Goal: Task Accomplishment & Management: Use online tool/utility

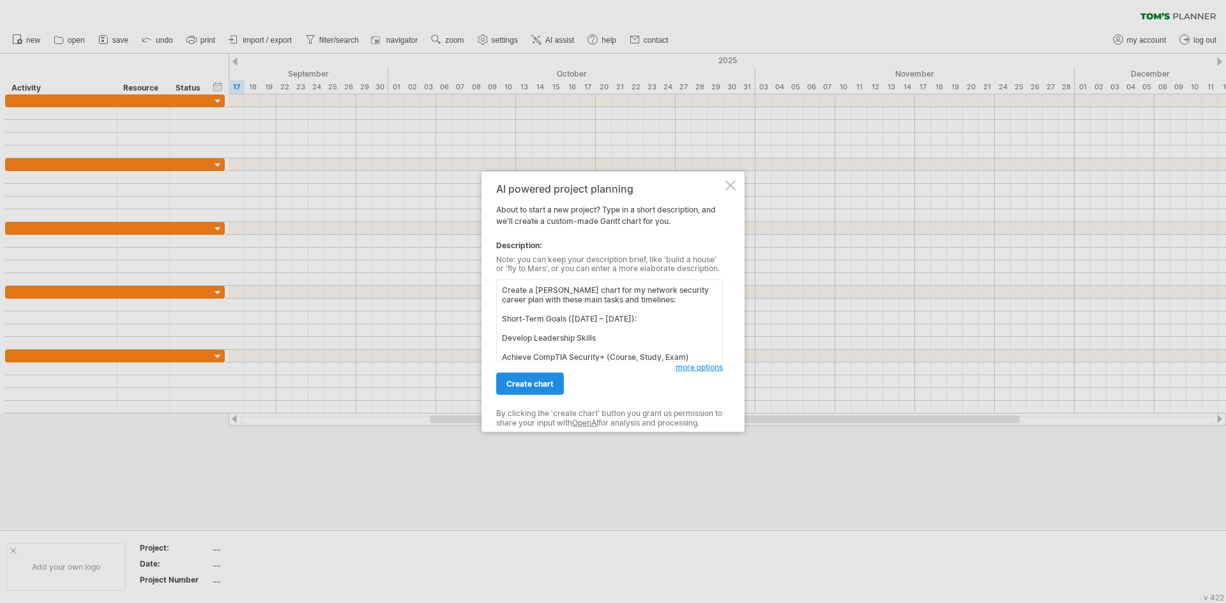
scroll to position [202, 0]
click at [557, 382] on link "create chart" at bounding box center [530, 384] width 68 height 22
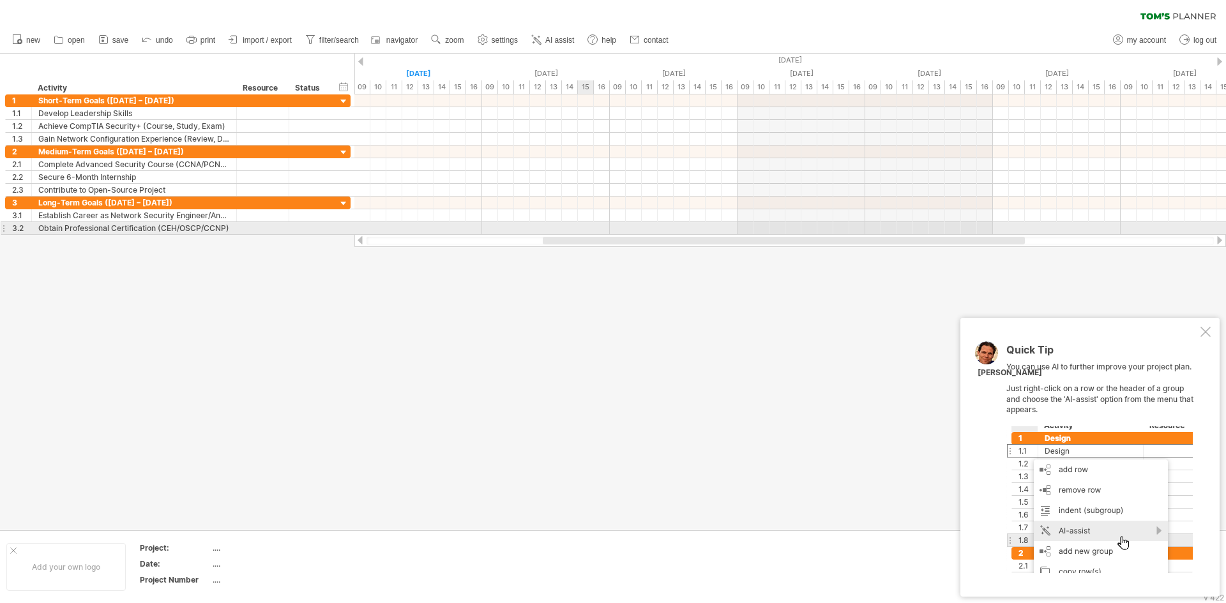
click at [590, 244] on div at bounding box center [784, 241] width 482 height 8
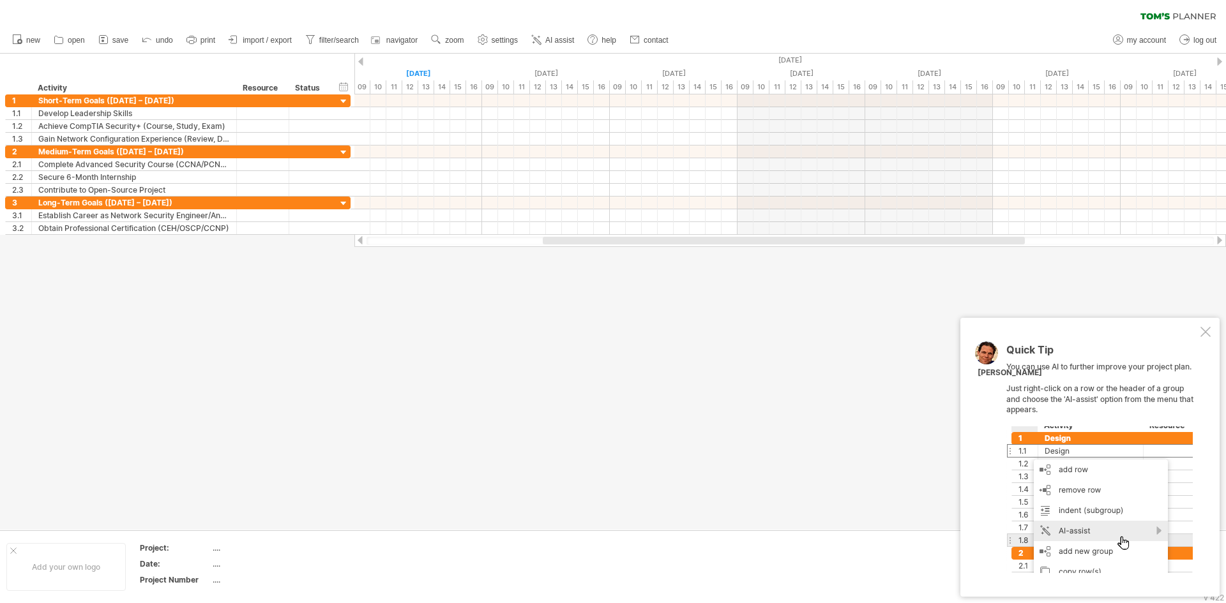
click at [424, 239] on div at bounding box center [789, 241] width 847 height 8
click at [424, 240] on div at bounding box center [789, 241] width 847 height 8
drag, startPoint x: 507, startPoint y: 241, endPoint x: 587, endPoint y: 244, distance: 79.2
click at [562, 244] on div at bounding box center [789, 241] width 847 height 8
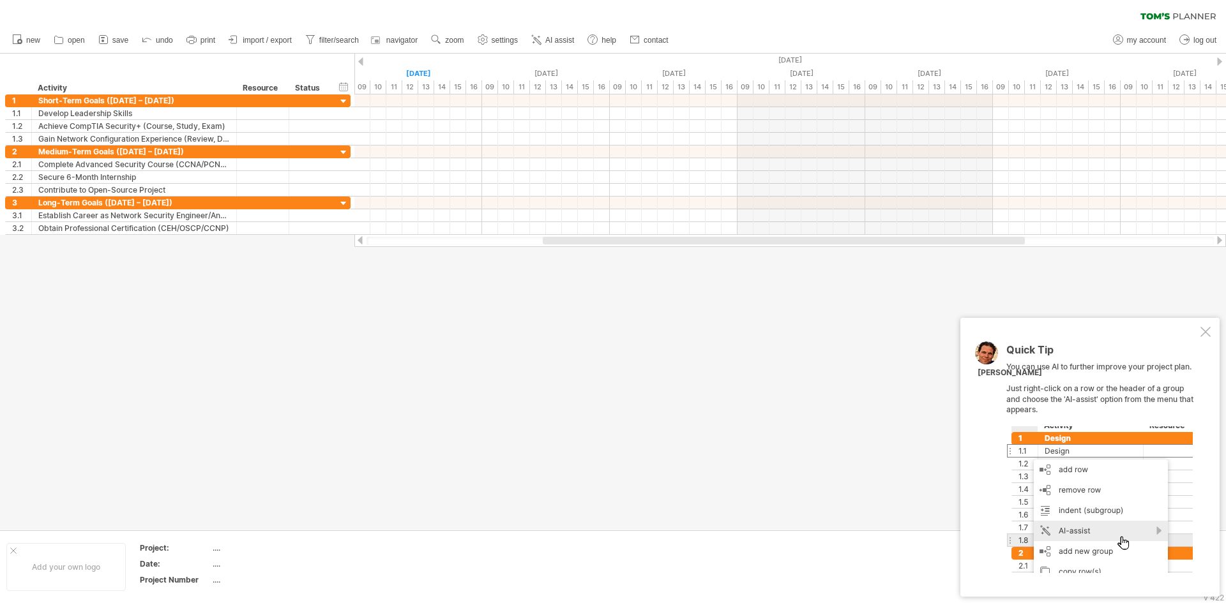
drag, startPoint x: 621, startPoint y: 248, endPoint x: 654, endPoint y: 241, distance: 34.1
click at [652, 244] on div at bounding box center [789, 240] width 871 height 13
click at [655, 241] on div at bounding box center [784, 241] width 482 height 8
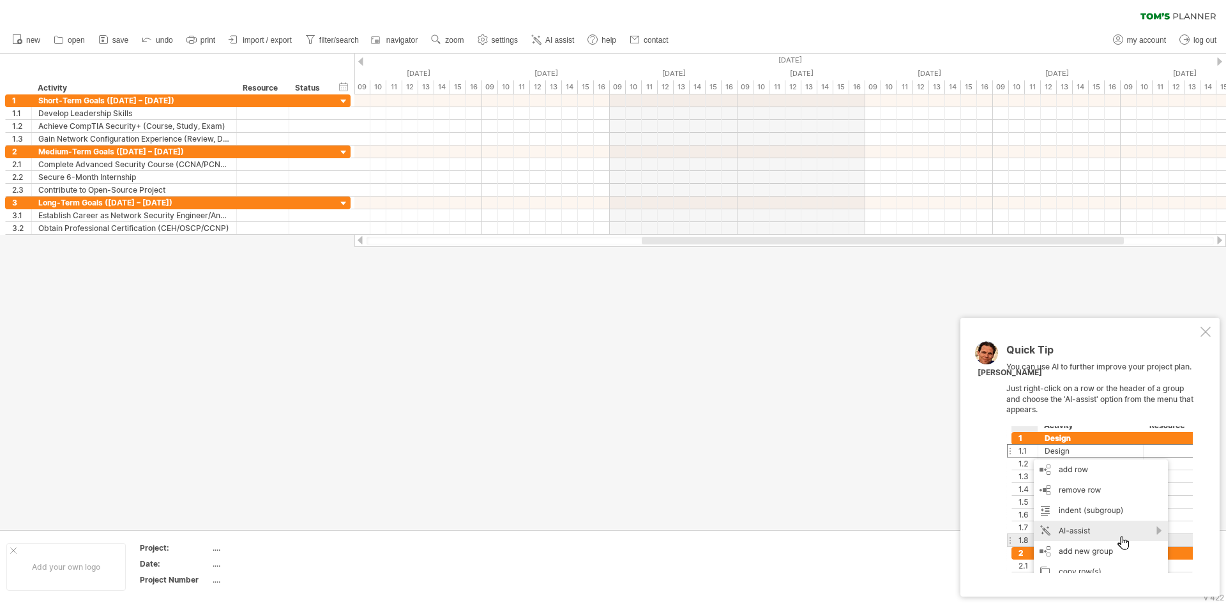
drag, startPoint x: 655, startPoint y: 241, endPoint x: 754, endPoint y: 243, distance: 99.0
click at [754, 243] on div at bounding box center [882, 241] width 482 height 8
drag, startPoint x: 765, startPoint y: 241, endPoint x: 807, endPoint y: 246, distance: 41.8
click at [794, 246] on div at bounding box center [789, 240] width 871 height 13
drag, startPoint x: 1045, startPoint y: 242, endPoint x: 1065, endPoint y: 242, distance: 19.8
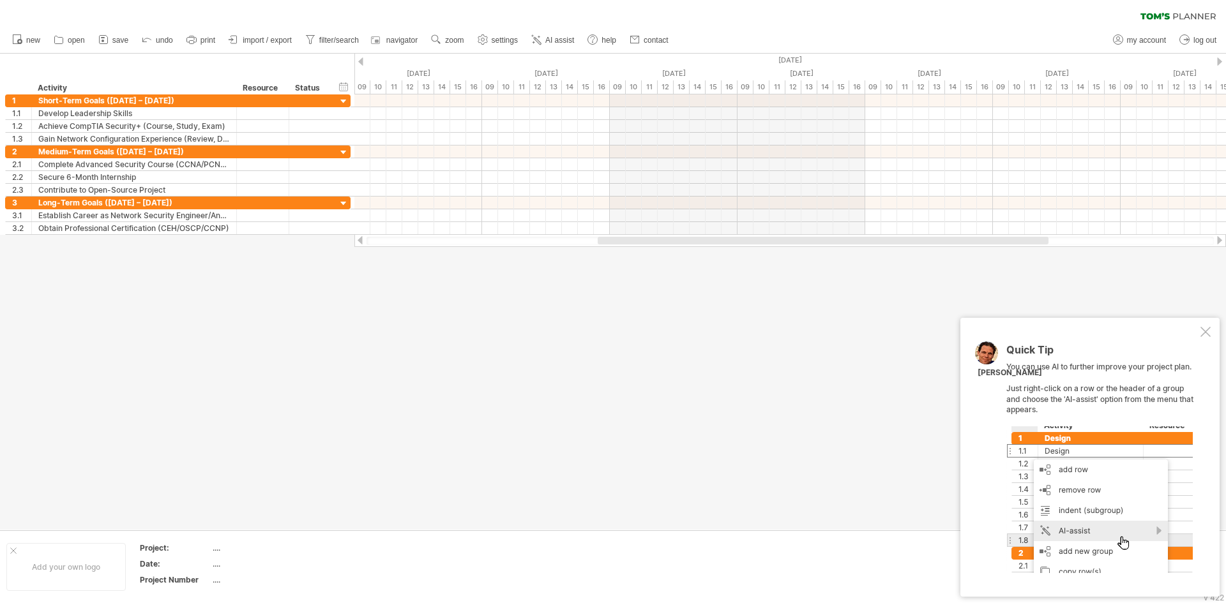
click at [1048, 242] on div at bounding box center [822, 241] width 451 height 8
click at [1106, 242] on div at bounding box center [789, 241] width 847 height 8
click at [1213, 337] on div "Quick Tip You can use AI to further improve your project plan. Just right-click…" at bounding box center [1089, 457] width 259 height 279
click at [1204, 336] on div at bounding box center [1205, 332] width 10 height 10
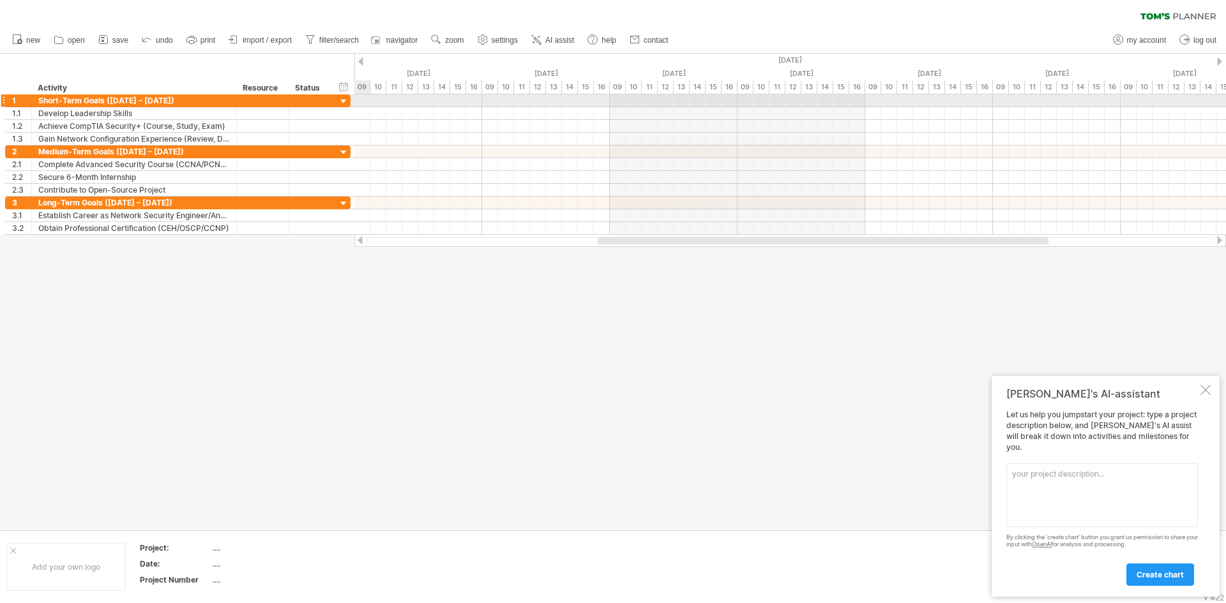
click at [347, 104] on div at bounding box center [344, 102] width 12 height 12
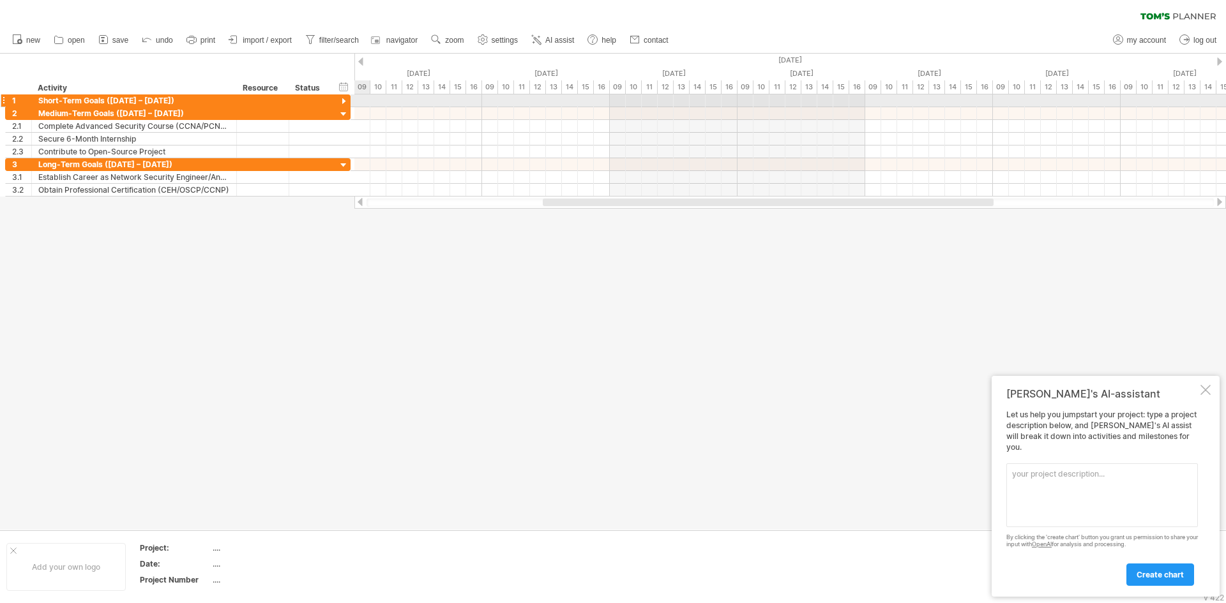
click at [347, 104] on div at bounding box center [344, 102] width 12 height 12
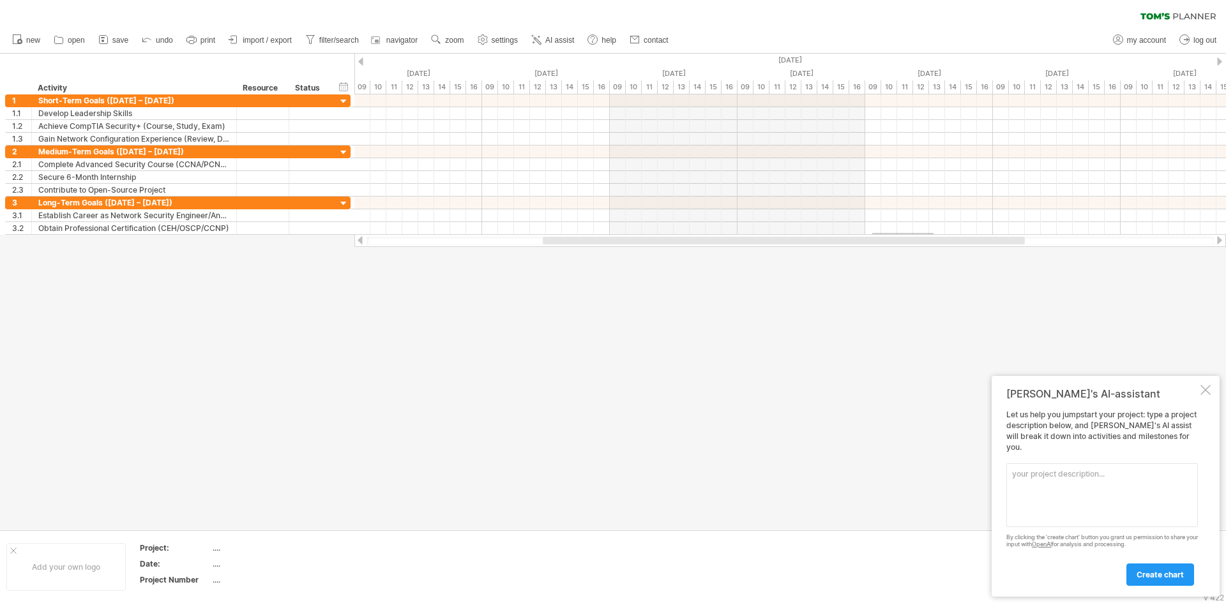
drag, startPoint x: 872, startPoint y: 233, endPoint x: 945, endPoint y: 239, distance: 73.0
click at [936, 239] on div "Trying to reach [DOMAIN_NAME] Connected again... 0% clear filter new 1" at bounding box center [613, 301] width 1226 height 603
click at [946, 239] on div at bounding box center [784, 241] width 482 height 8
click at [1044, 243] on div at bounding box center [789, 241] width 847 height 8
click at [1079, 240] on div at bounding box center [789, 241] width 847 height 8
